Goal: Task Accomplishment & Management: Manage account settings

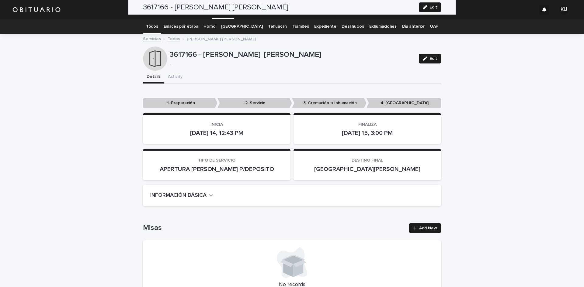
scroll to position [1724, 0]
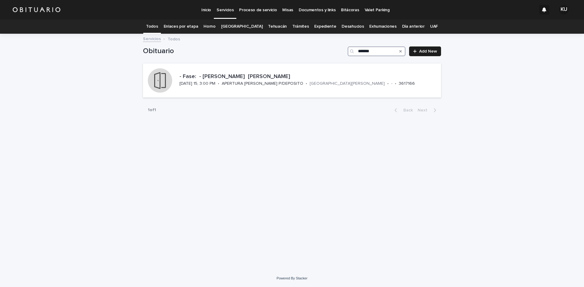
drag, startPoint x: 381, startPoint y: 50, endPoint x: 317, endPoint y: 56, distance: 65.0
click at [317, 56] on div "Obituario ******* Add New" at bounding box center [292, 48] width 298 height 29
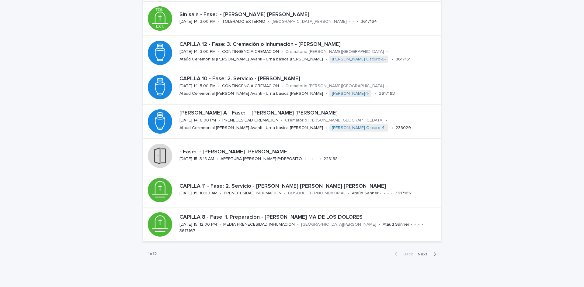
scroll to position [188, 0]
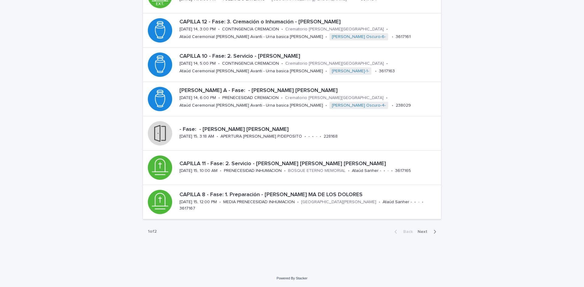
click at [434, 233] on icon "button" at bounding box center [435, 232] width 2 height 4
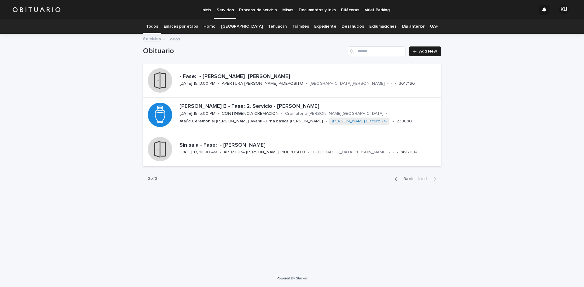
click at [396, 179] on icon "button" at bounding box center [396, 179] width 2 height 4
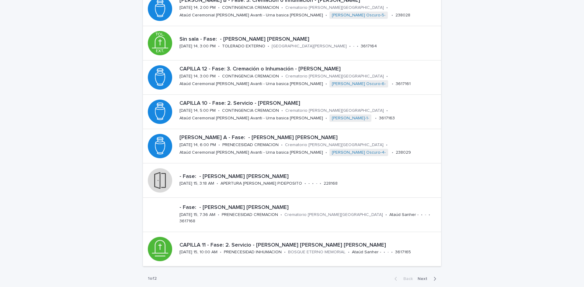
scroll to position [145, 0]
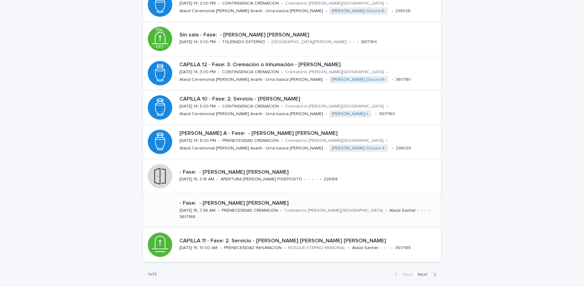
click at [270, 205] on p "- Fase: - [PERSON_NAME] [PERSON_NAME]" at bounding box center [308, 203] width 259 height 7
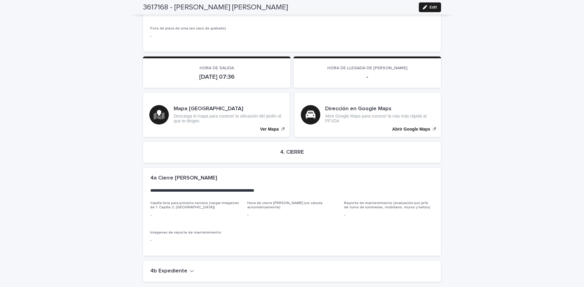
scroll to position [1232, 0]
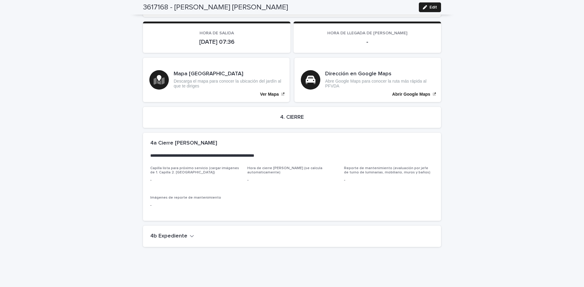
click at [173, 233] on h2 "4b Expediente" at bounding box center [168, 236] width 37 height 7
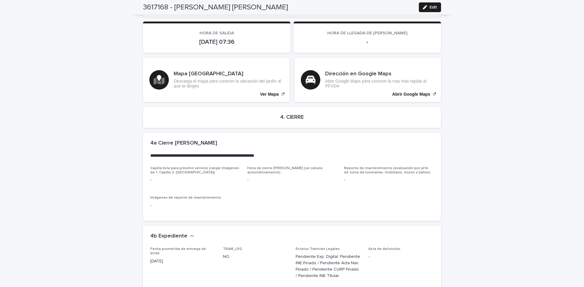
scroll to position [1407, 0]
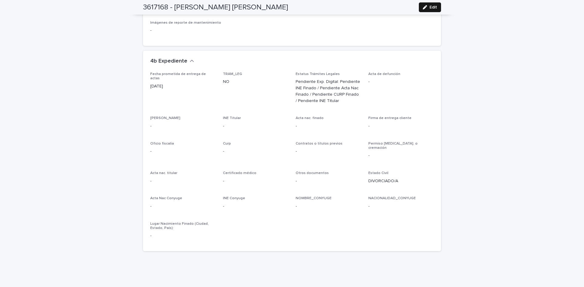
click at [424, 7] on icon "button" at bounding box center [425, 7] width 4 height 4
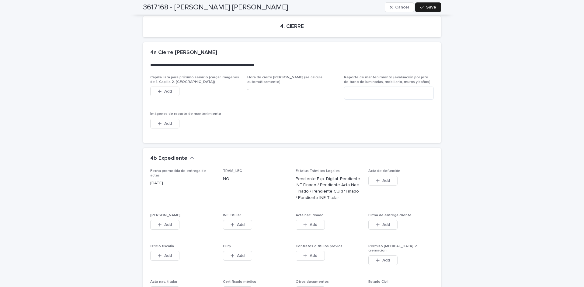
scroll to position [1533, 0]
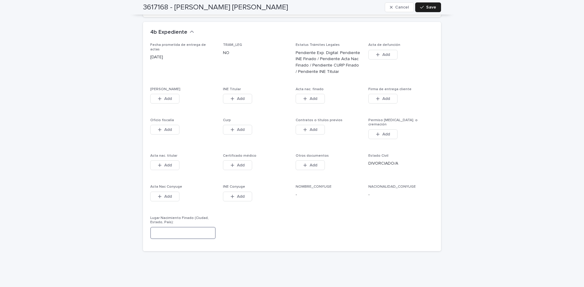
click at [194, 227] on input at bounding box center [182, 233] width 65 height 12
type input "*"
type input "**********"
click at [421, 8] on icon "button" at bounding box center [422, 7] width 4 height 4
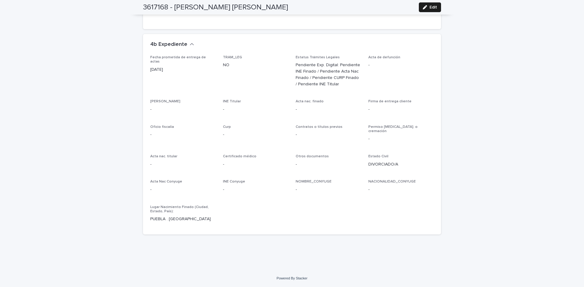
scroll to position [1407, 0]
